Goal: Task Accomplishment & Management: Complete application form

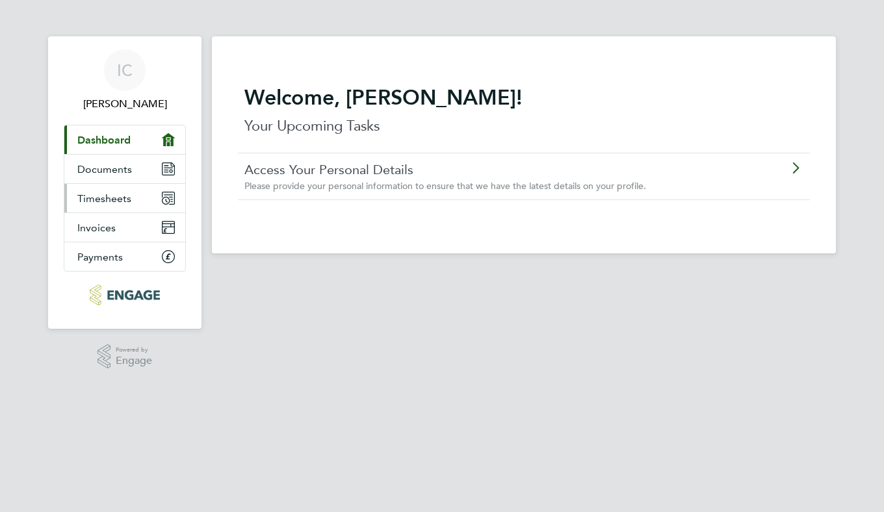
click at [143, 207] on link "Timesheets" at bounding box center [124, 198] width 121 height 29
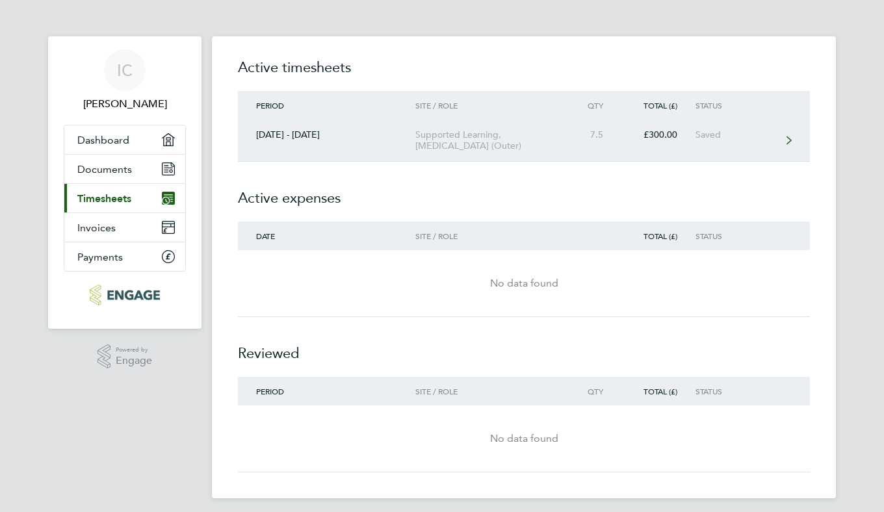
click at [721, 148] on link "[DATE] - [DATE] Supported Learning, [MEDICAL_DATA] (Outer) 7.5 £300.00 Saved" at bounding box center [524, 141] width 572 height 42
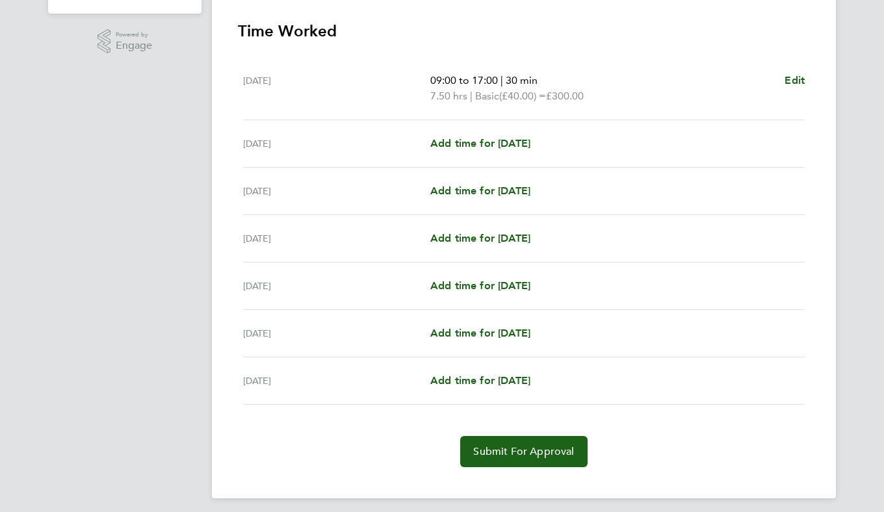
scroll to position [322, 0]
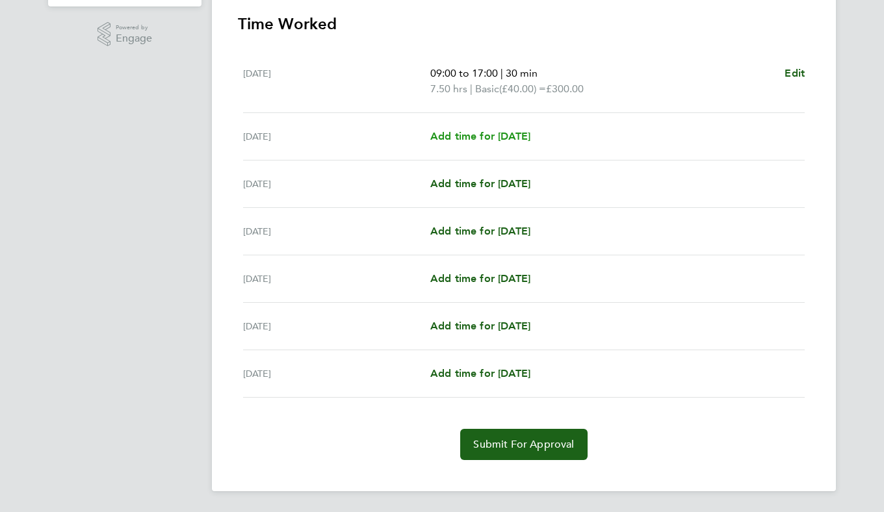
click at [530, 140] on span "Add time for [DATE]" at bounding box center [480, 136] width 100 height 12
select select "60"
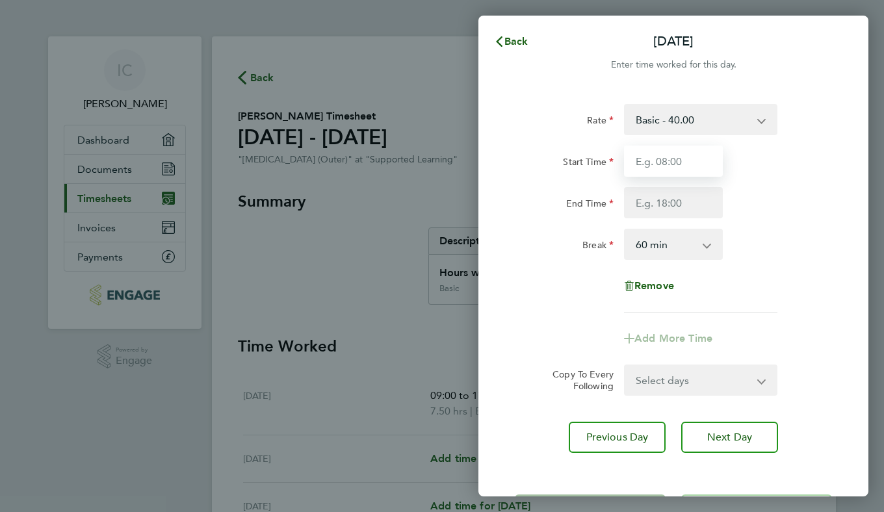
click at [667, 162] on input "Start Time" at bounding box center [673, 161] width 99 height 31
type input "09:00"
click at [647, 200] on input "End Time" at bounding box center [673, 202] width 99 height 31
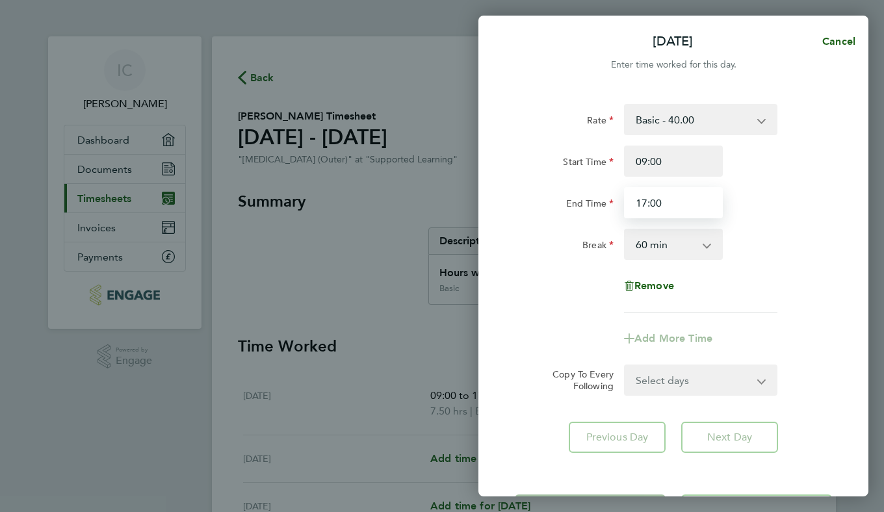
type input "17:00"
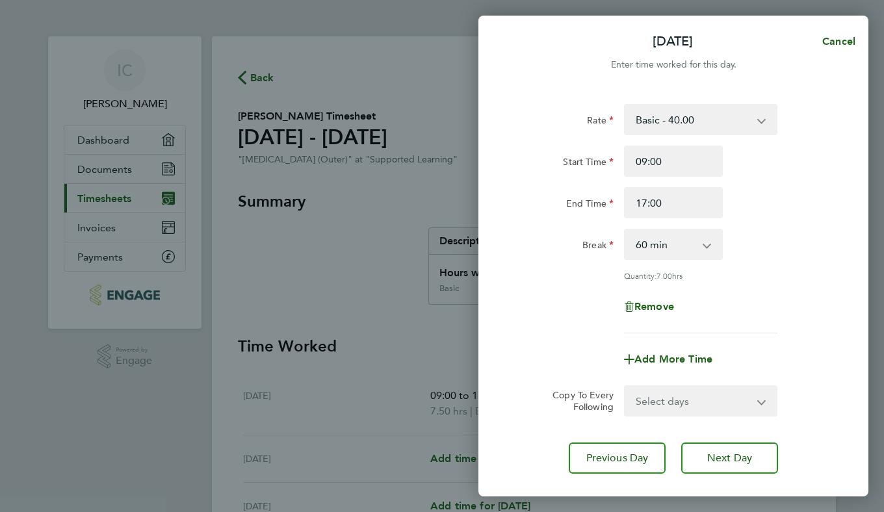
click at [684, 261] on div "Rate Basic - 40.00 Start Time 09:00 End Time 17:00 Break 0 min 15 min 30 min 45…" at bounding box center [673, 218] width 317 height 229
click at [698, 246] on select "0 min 15 min 30 min 45 min 60 min 75 min 90 min" at bounding box center [665, 244] width 81 height 29
select select "30"
click at [625, 230] on select "0 min 15 min 30 min 45 min 60 min 75 min 90 min" at bounding box center [665, 244] width 81 height 29
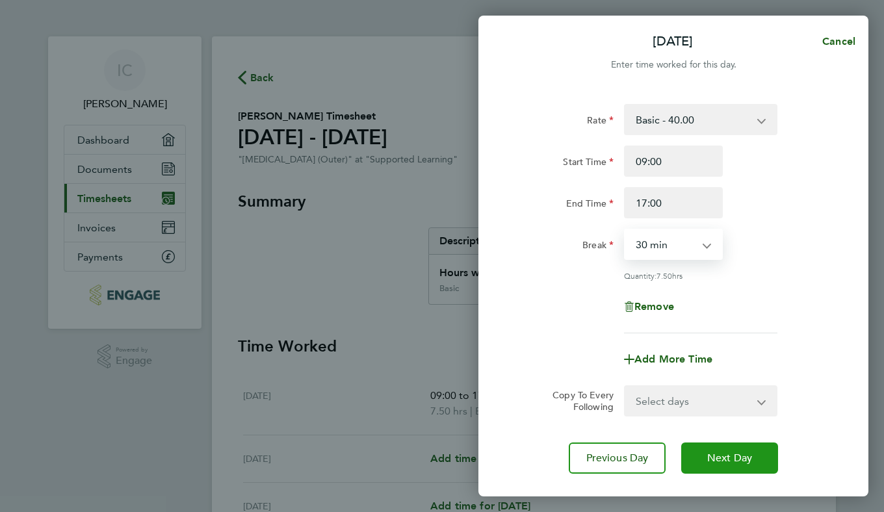
click at [765, 455] on button "Next Day" at bounding box center [729, 457] width 97 height 31
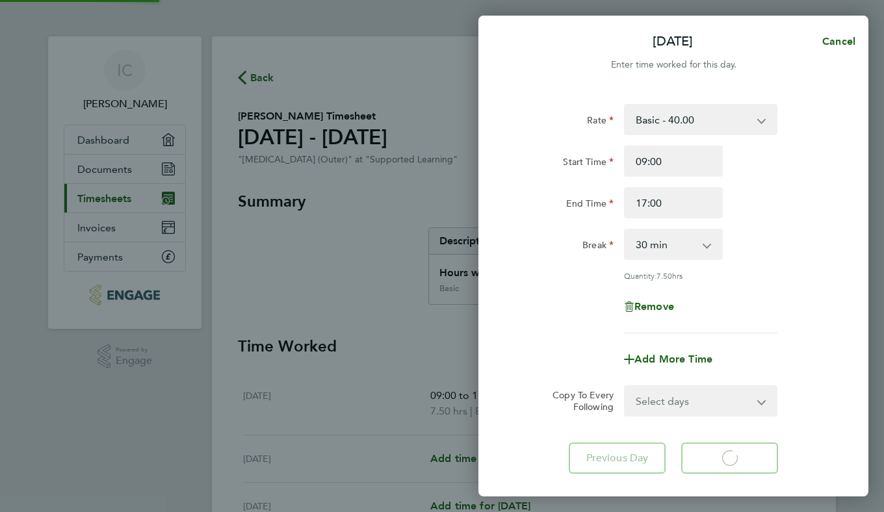
select select "60"
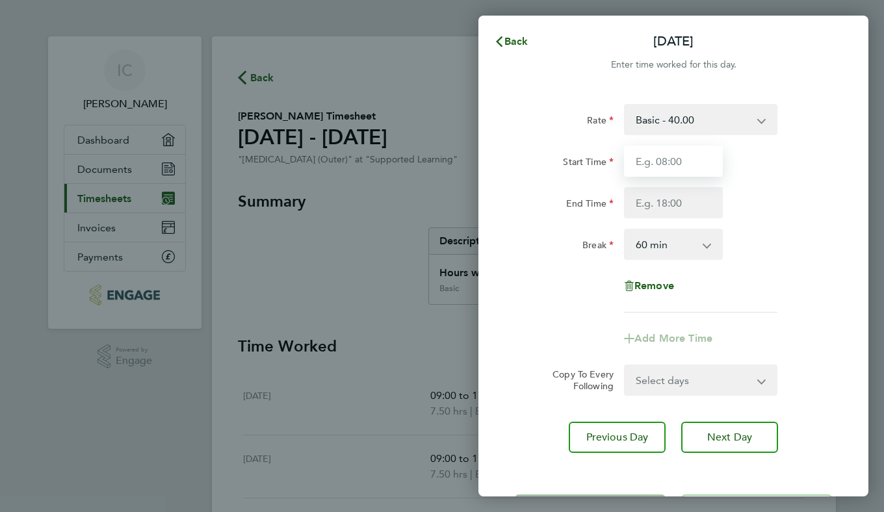
click at [681, 167] on input "Start Time" at bounding box center [673, 161] width 99 height 31
type input "08:00"
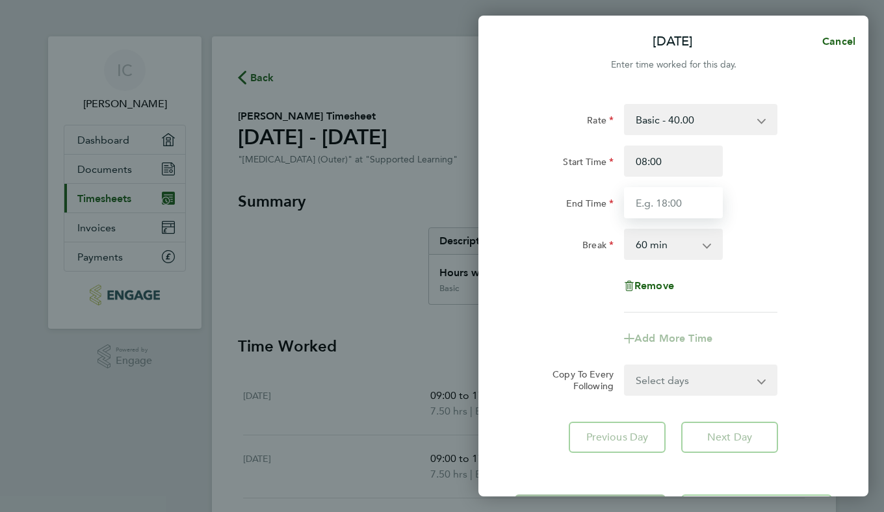
click at [658, 208] on input "End Time" at bounding box center [673, 202] width 99 height 31
type input "16:00"
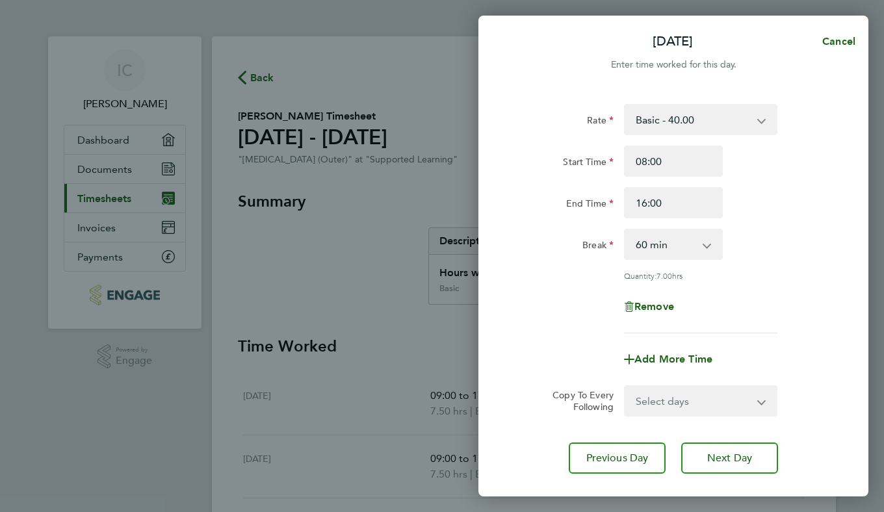
click at [661, 229] on div "0 min 15 min 30 min 45 min 60 min 75 min 90 min" at bounding box center [673, 244] width 99 height 31
click at [676, 257] on select "0 min 15 min 30 min 45 min 60 min 75 min 90 min" at bounding box center [665, 244] width 81 height 29
select select "30"
click at [625, 230] on select "0 min 15 min 30 min 45 min 60 min 75 min 90 min" at bounding box center [665, 244] width 81 height 29
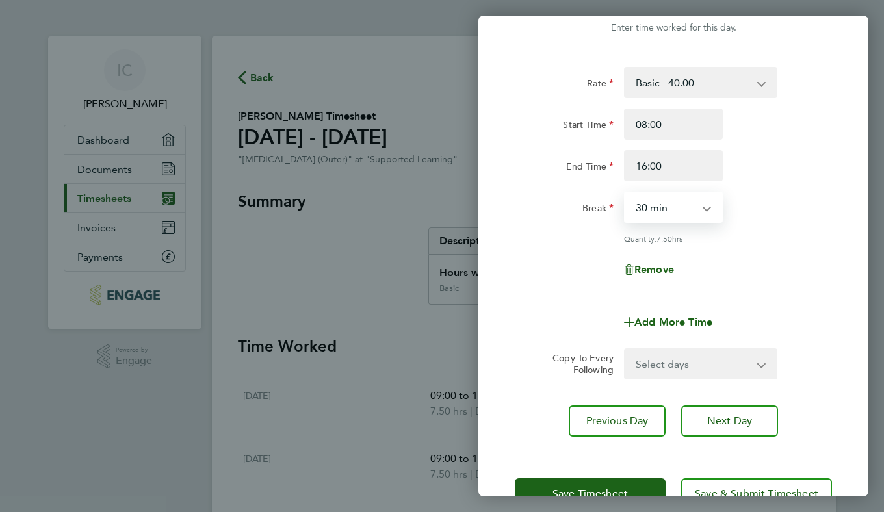
scroll to position [75, 0]
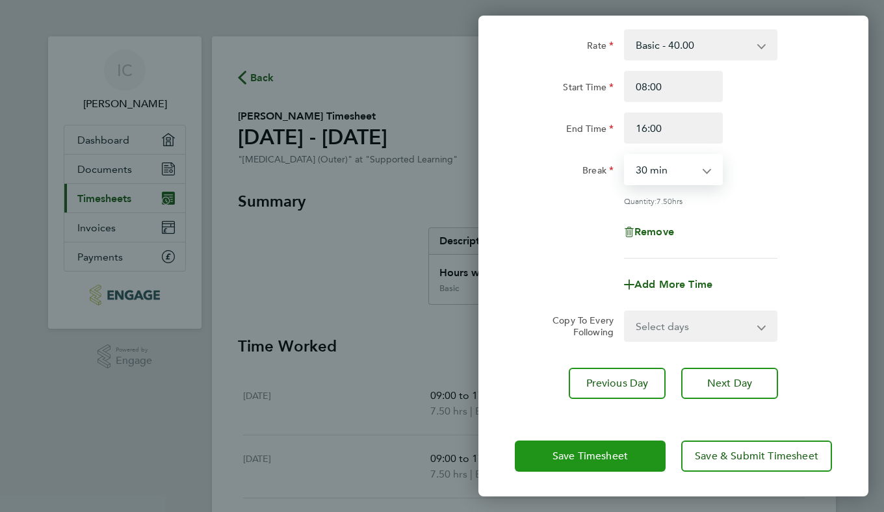
click at [633, 451] on button "Save Timesheet" at bounding box center [590, 456] width 151 height 31
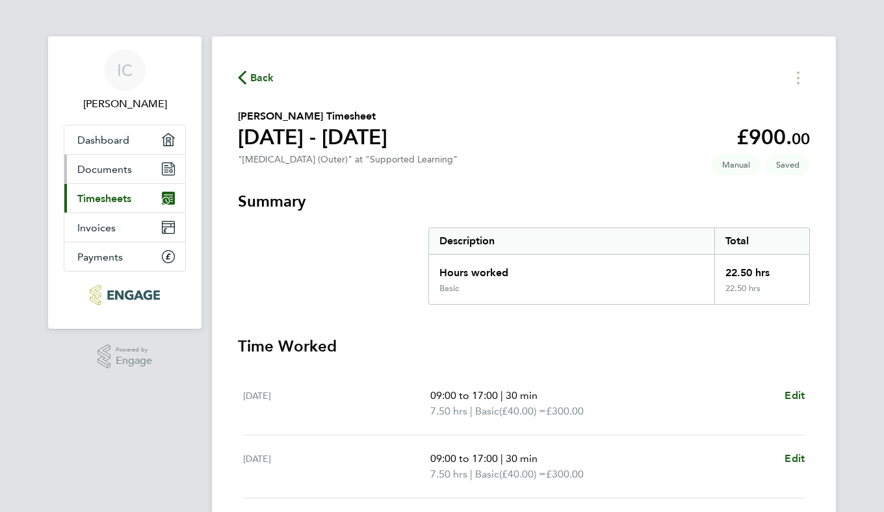
click at [133, 175] on link "Documents" at bounding box center [124, 169] width 121 height 29
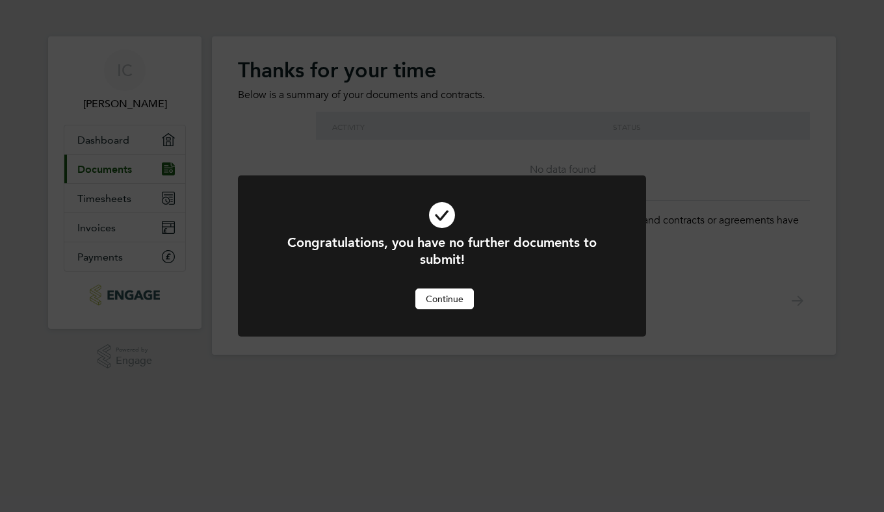
click at [448, 298] on button "Continue" at bounding box center [444, 298] width 58 height 21
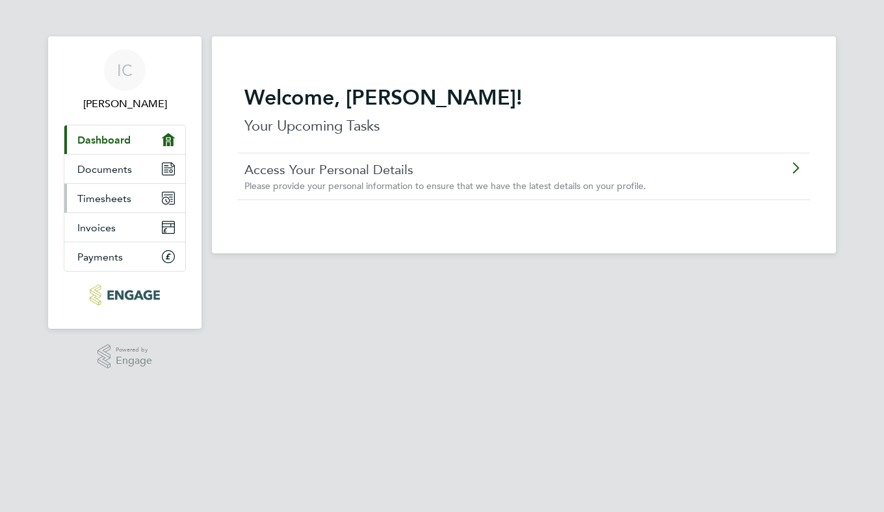
click at [125, 205] on link "Timesheets" at bounding box center [124, 198] width 121 height 29
